Goal: Find specific page/section: Find specific page/section

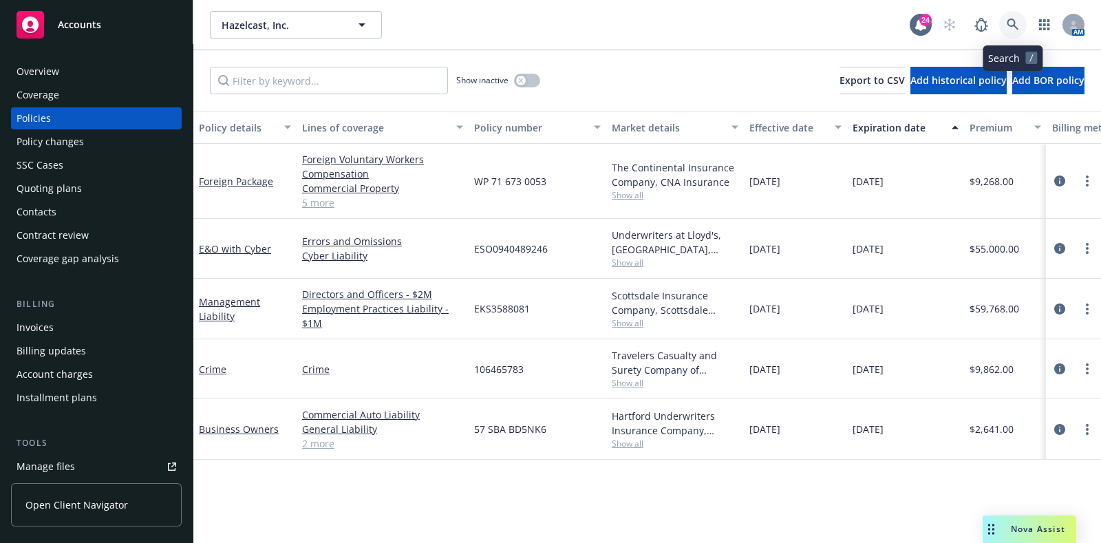
click at [1020, 29] on link at bounding box center [1013, 25] width 28 height 28
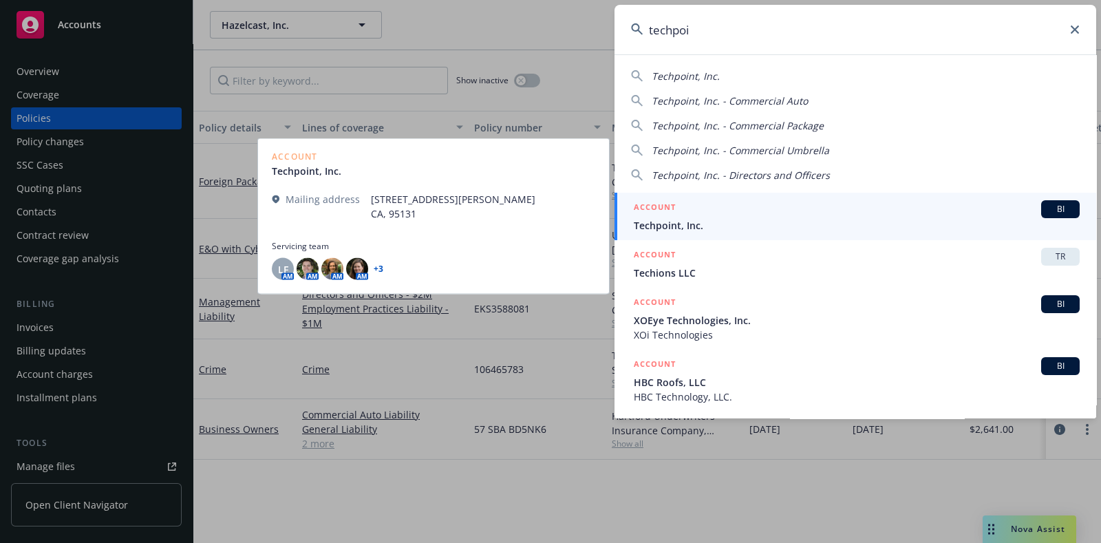
type input "techpoi"
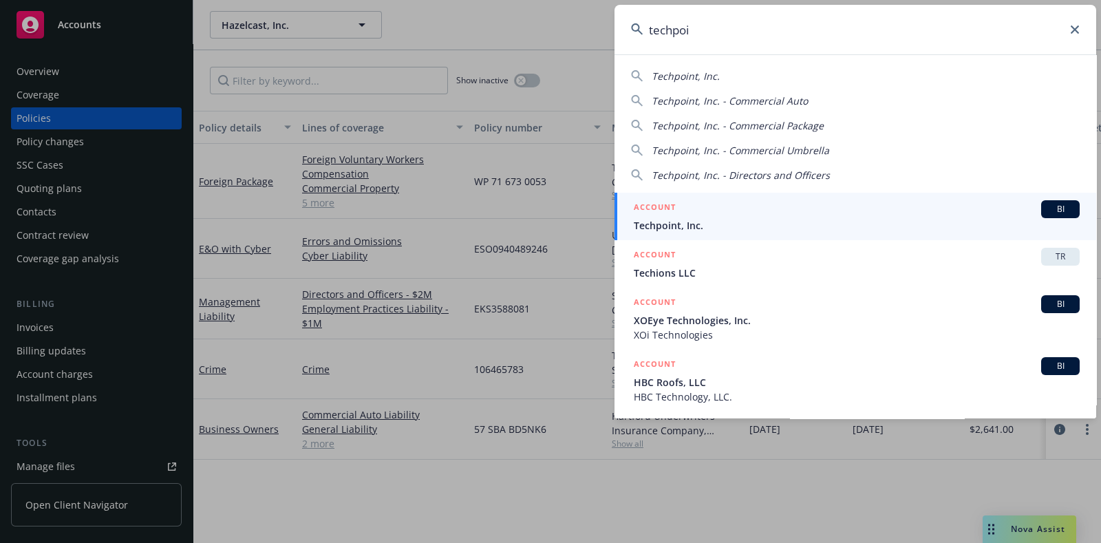
click at [718, 219] on span "Techpoint, Inc." at bounding box center [857, 225] width 446 height 14
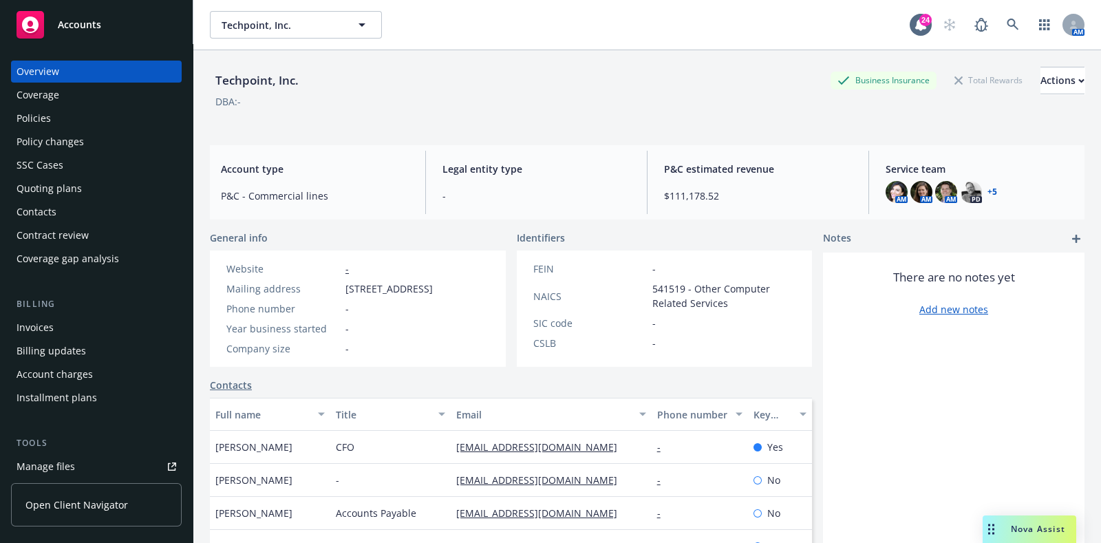
click at [72, 124] on div "Policies" at bounding box center [97, 118] width 160 height 22
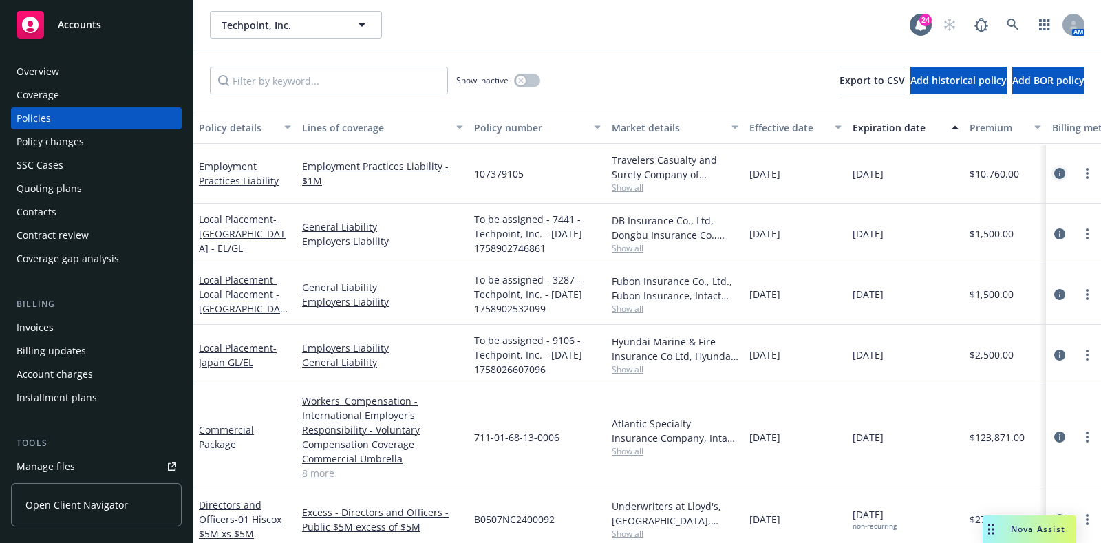
click at [1054, 171] on icon "circleInformation" at bounding box center [1059, 173] width 11 height 11
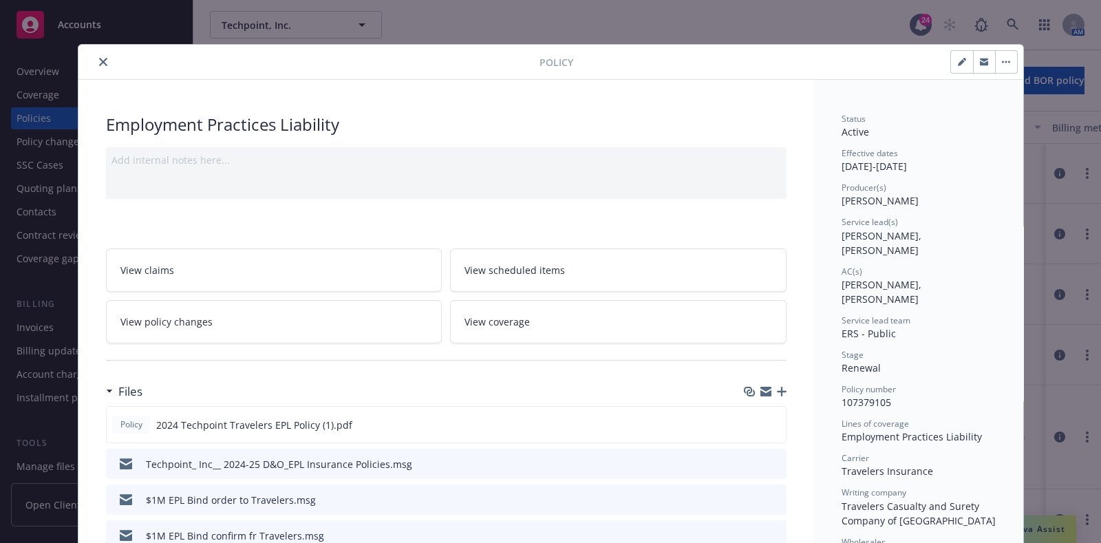
click at [99, 65] on icon "close" at bounding box center [103, 62] width 8 height 8
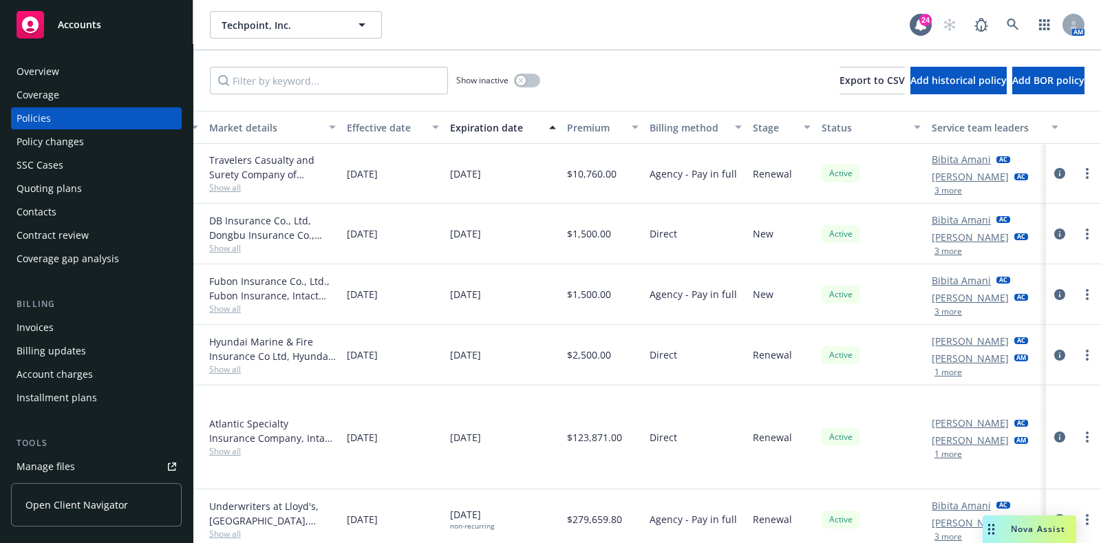
scroll to position [0, 433]
